Goal: Find contact information: Find contact information

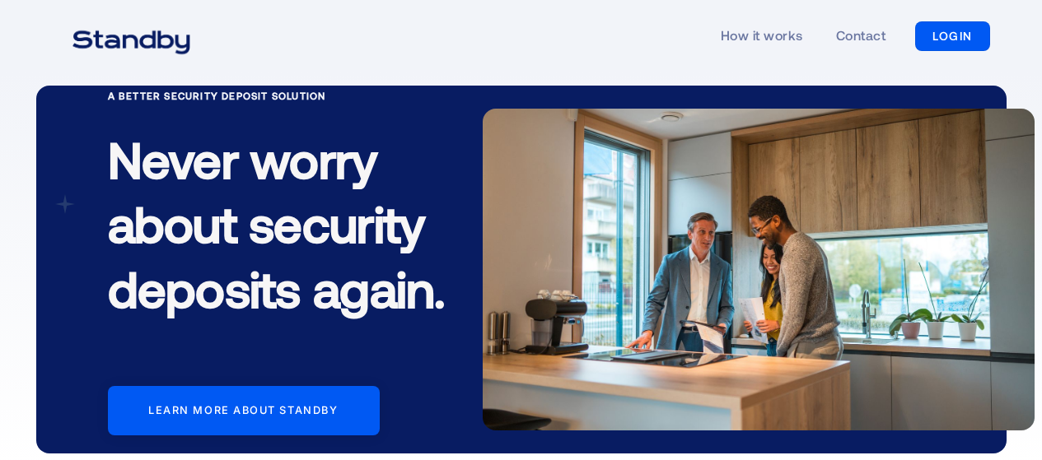
click at [613, 62] on div "How it works Contact LOGIN LOGIN" at bounding box center [521, 36] width 938 height 76
click at [957, 26] on link "LOGIN" at bounding box center [952, 36] width 75 height 30
click at [456, 54] on div "How it works Contact LOGIN LOGIN" at bounding box center [521, 36] width 938 height 76
click at [950, 34] on link "LOGIN" at bounding box center [952, 36] width 75 height 30
click at [862, 43] on link "Contact" at bounding box center [860, 36] width 49 height 76
